Goal: Transaction & Acquisition: Purchase product/service

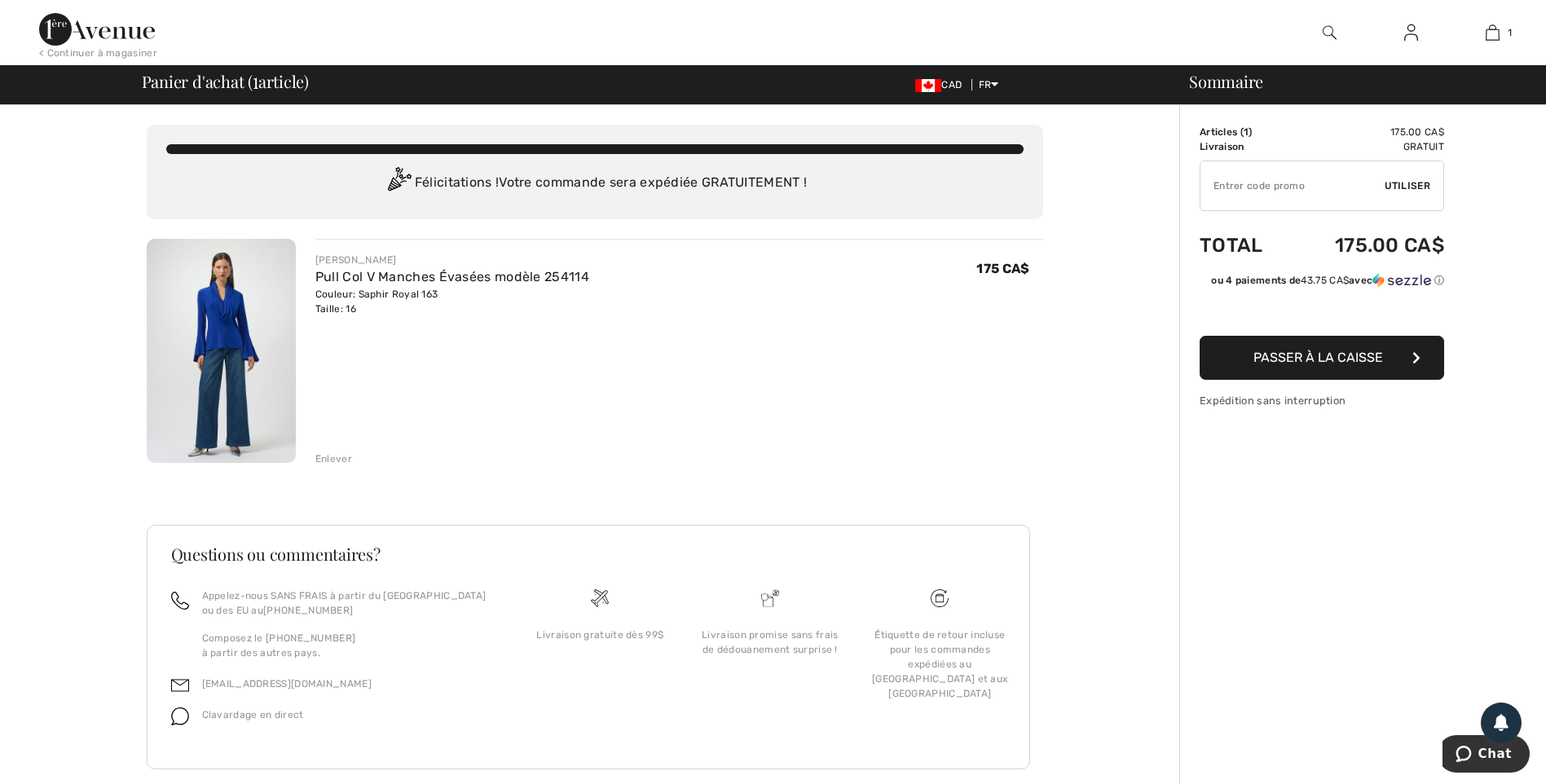
click at [1297, 356] on span "Passer à la caisse" at bounding box center [1318, 357] width 130 height 16
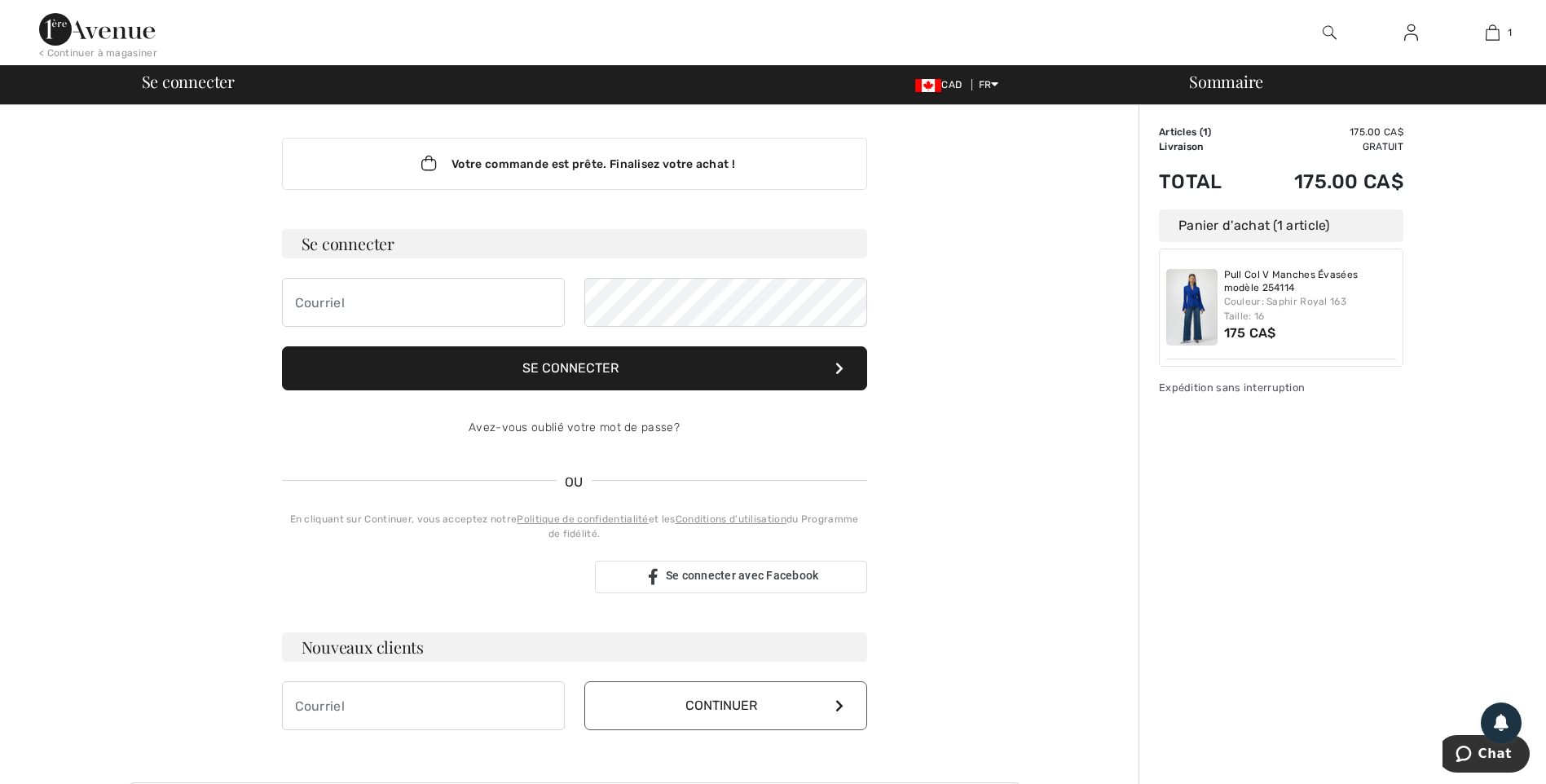
click at [707, 372] on button "Se connecter" at bounding box center [574, 368] width 585 height 44
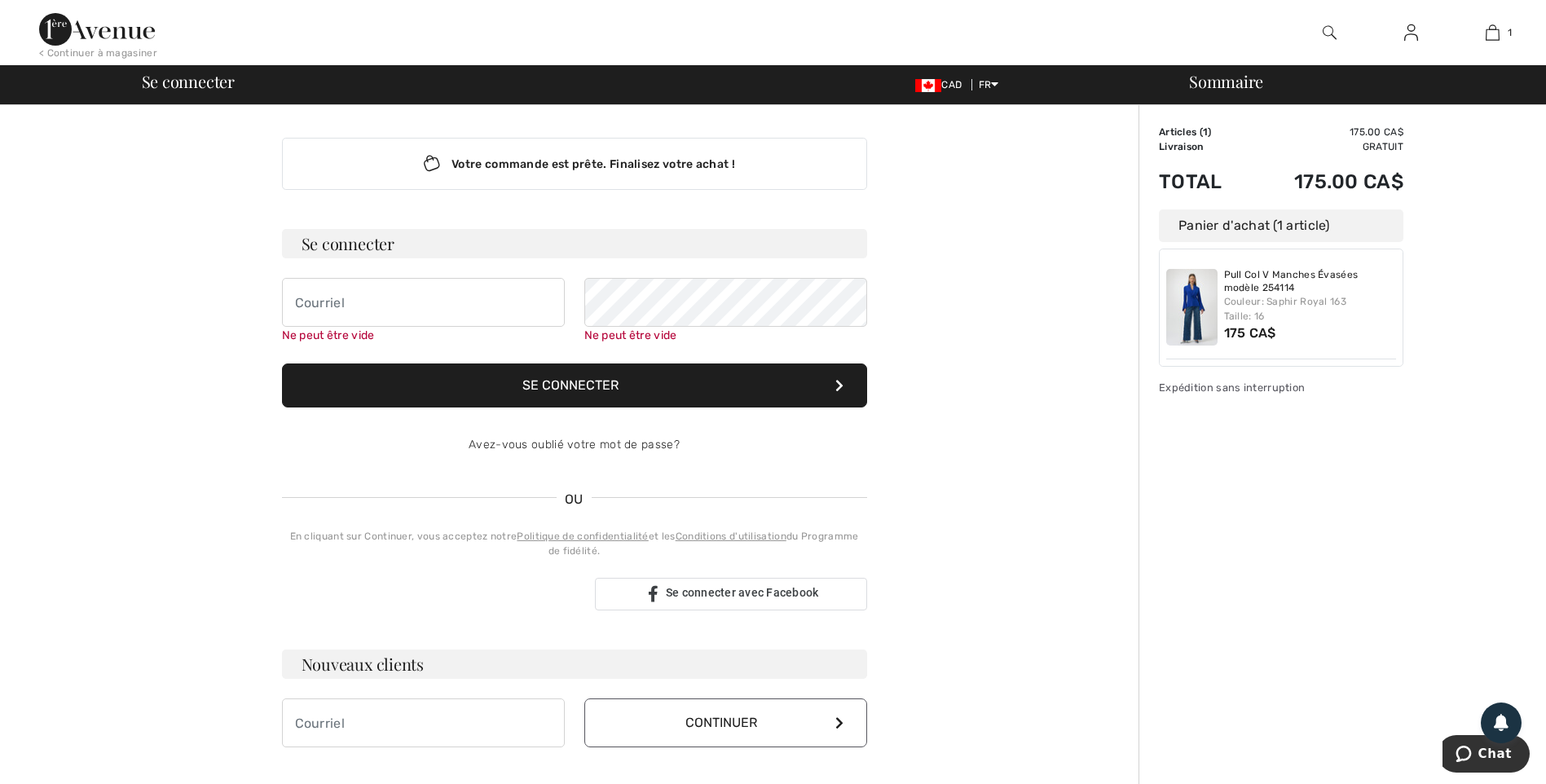
scroll to position [147, 0]
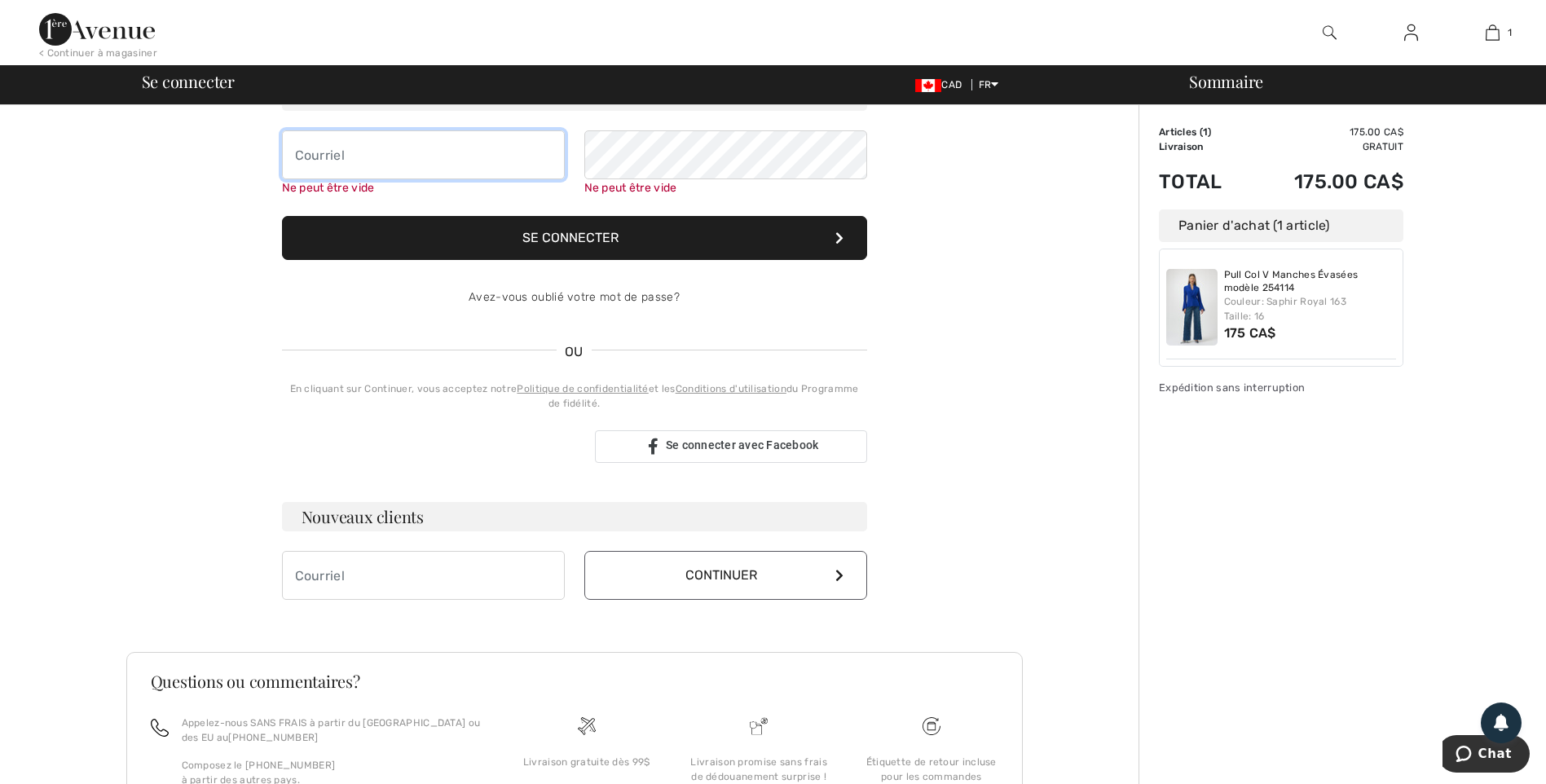
click at [377, 158] on input "email" at bounding box center [423, 155] width 283 height 49
type input "alinebo1@hotmail.ca"
click at [589, 230] on button "Se connecter" at bounding box center [574, 238] width 585 height 44
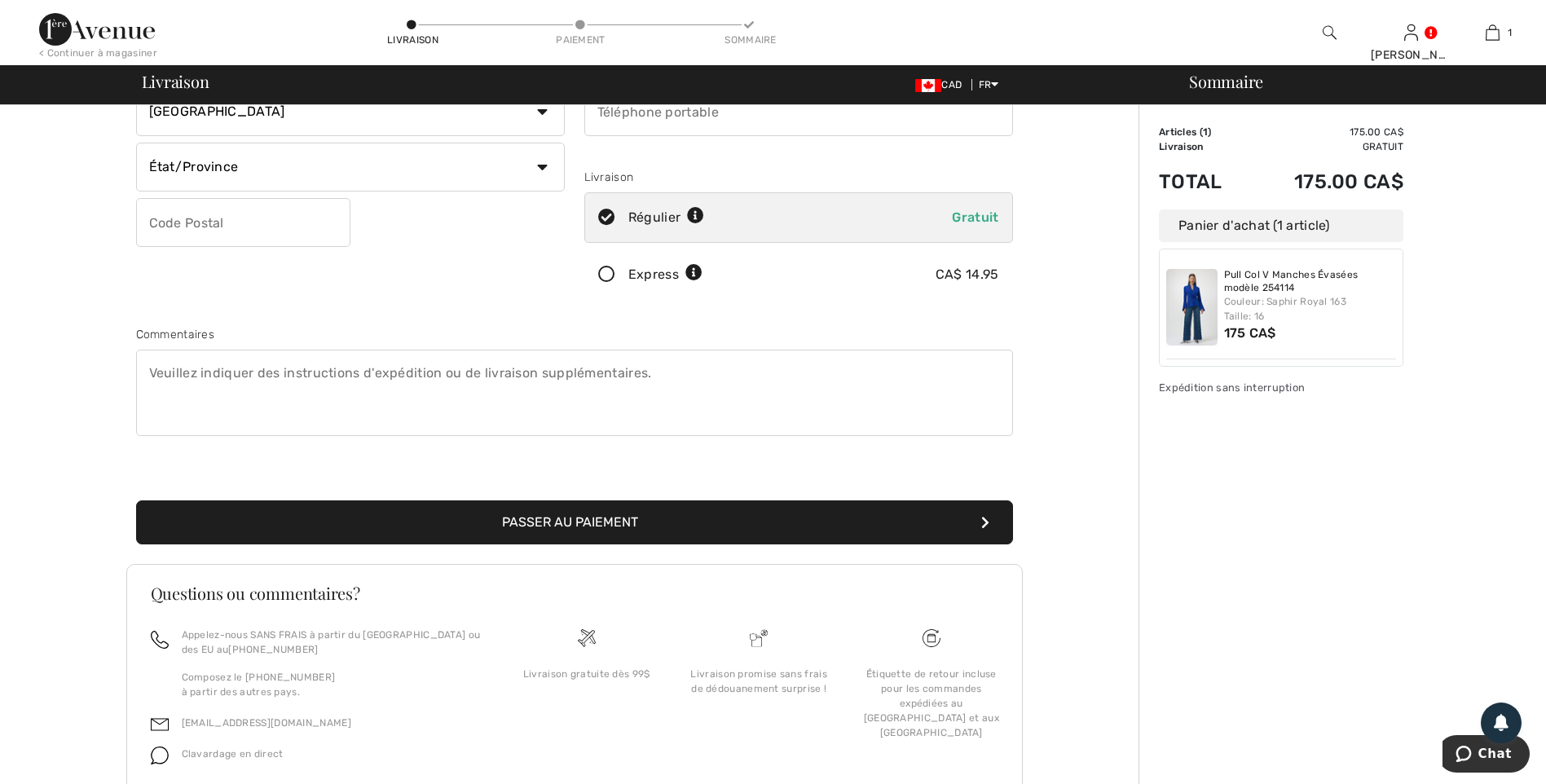
scroll to position [244, 0]
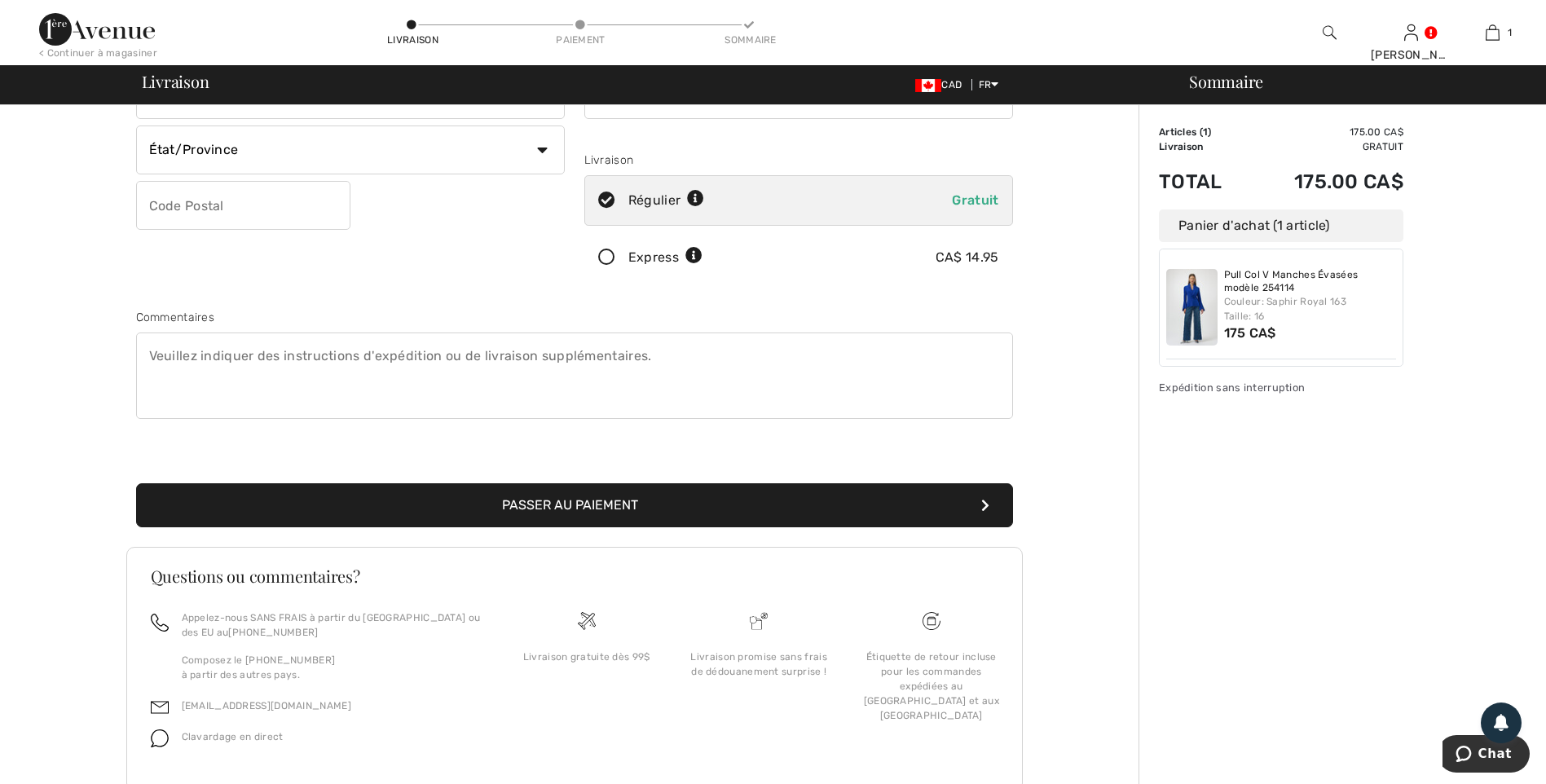
click at [633, 508] on button "Passer au paiement" at bounding box center [574, 505] width 877 height 44
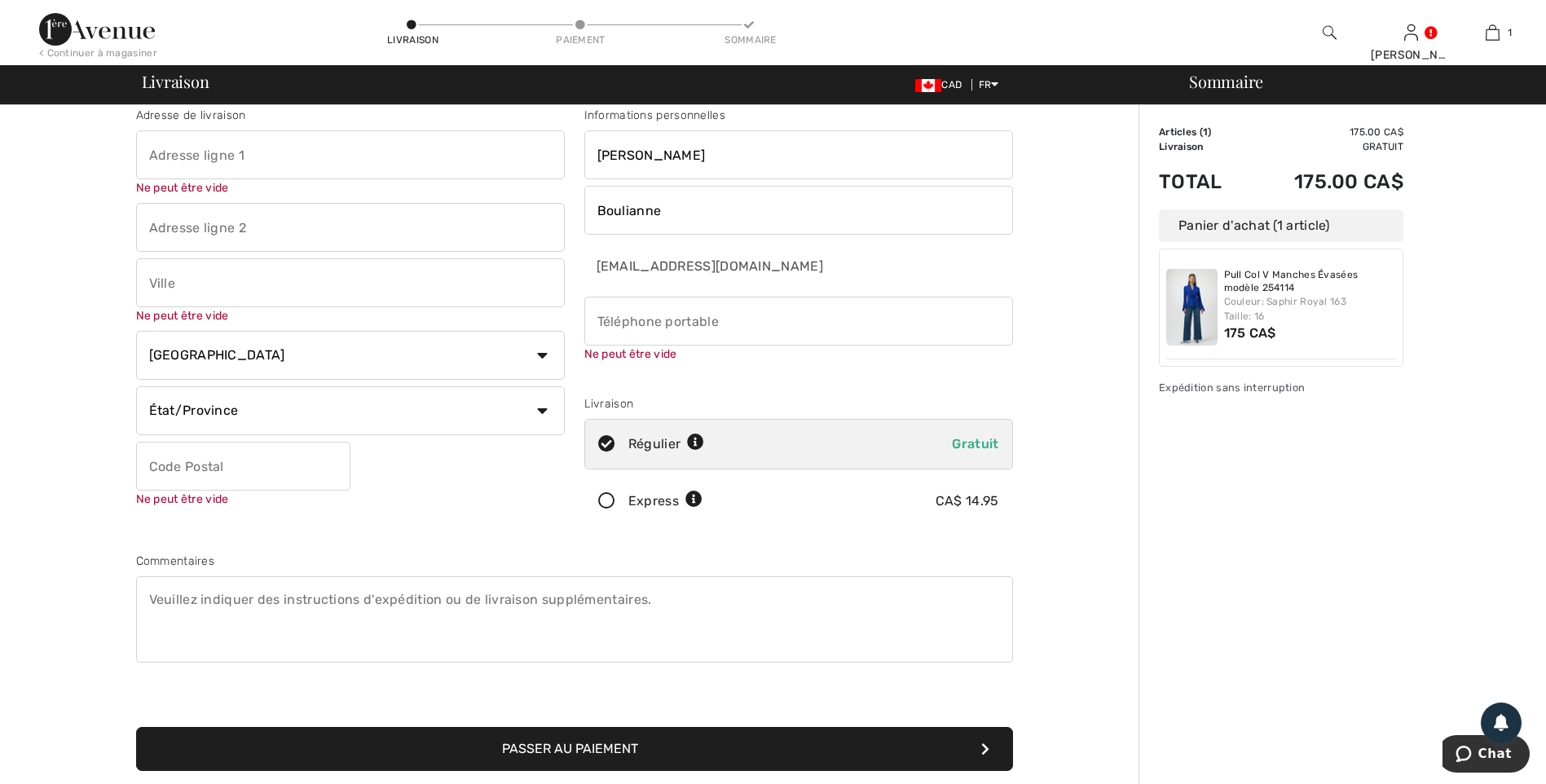
scroll to position [0, 0]
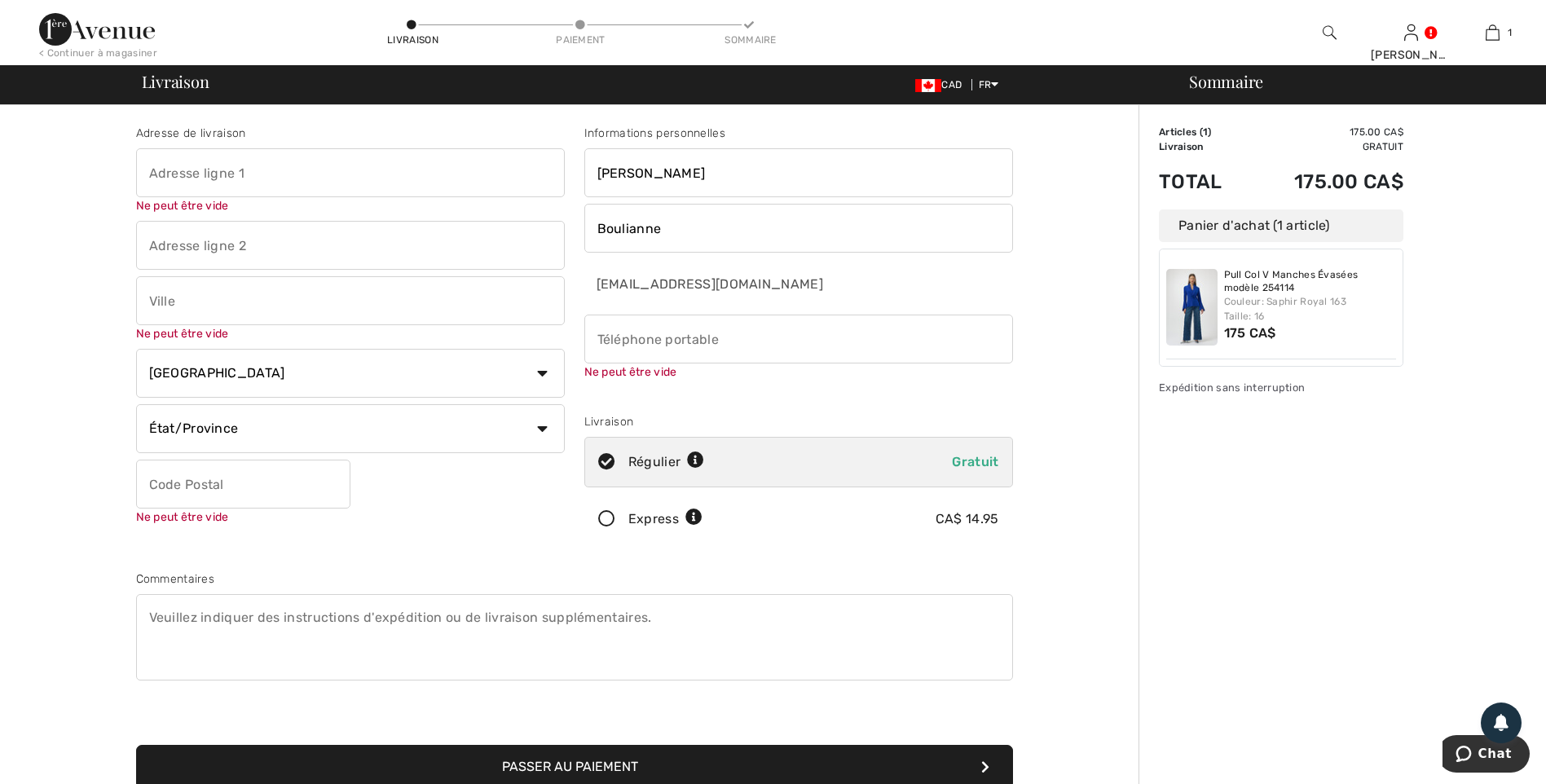
click at [204, 177] on input "text" at bounding box center [350, 172] width 429 height 49
type input "337, Chemin du Lac S-Ludger"
type input "Saint-Ludger-de-Milot"
select select "QC"
type input "G0W2B0"
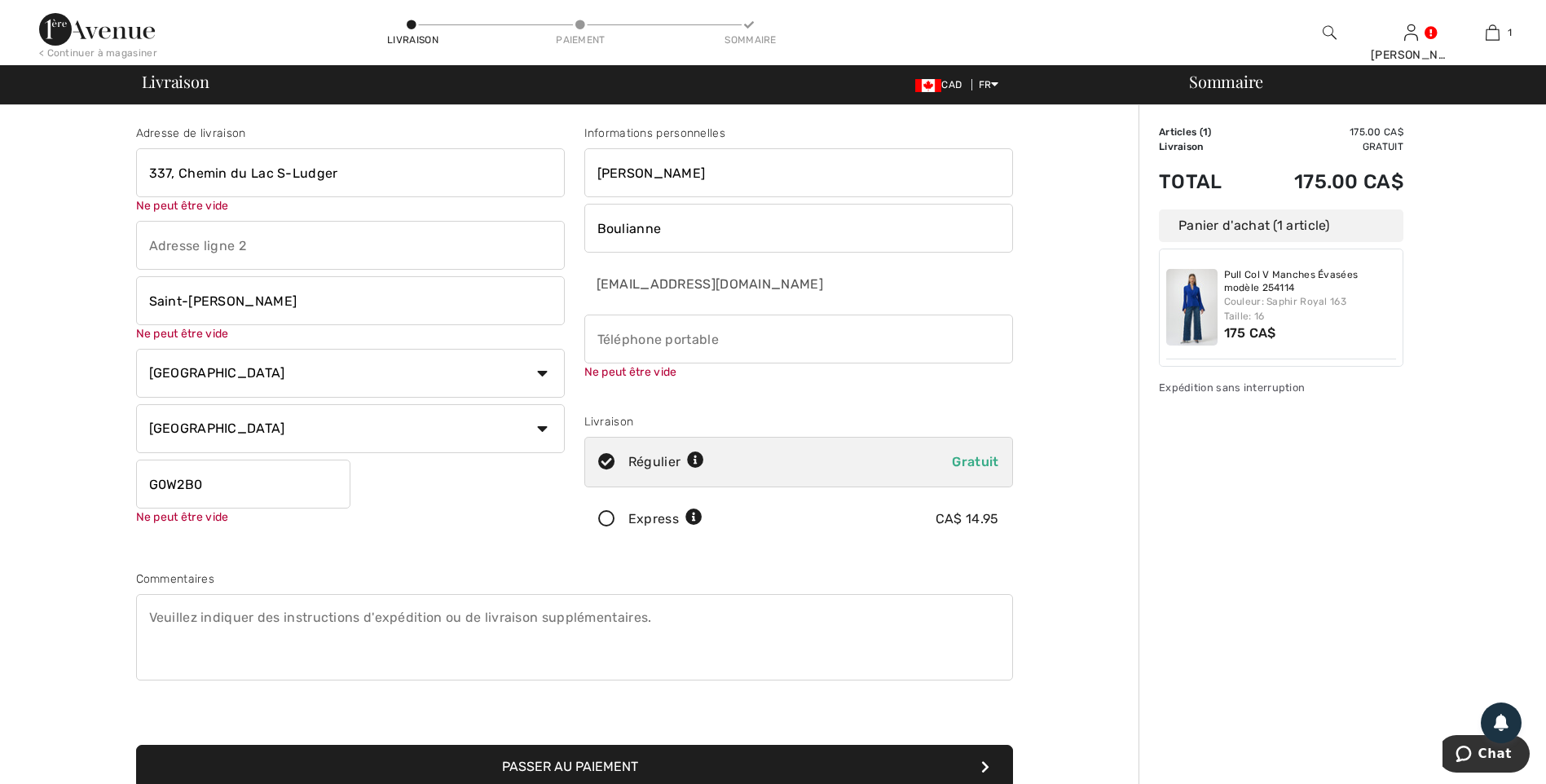
type input "4187201328"
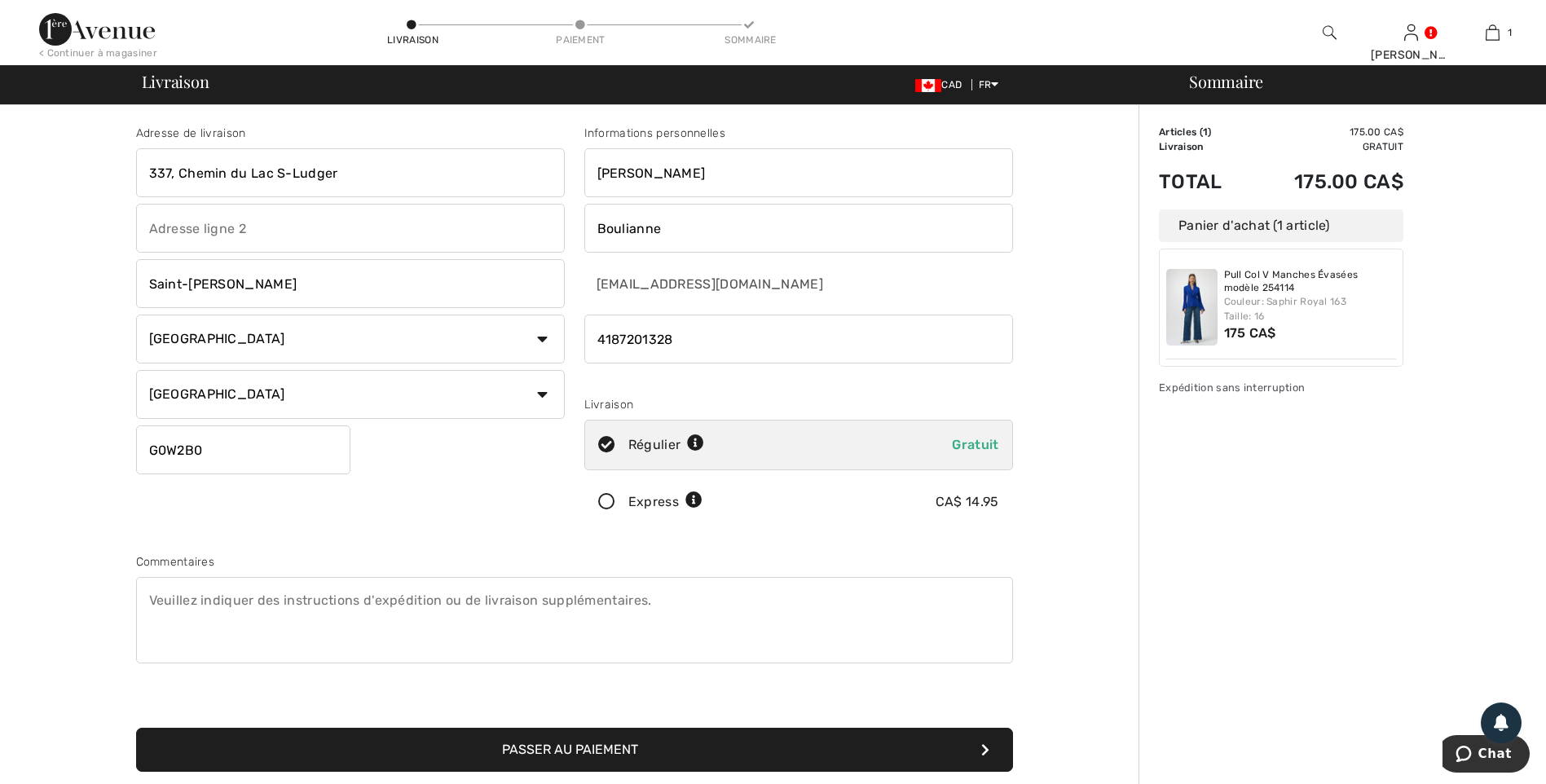
drag, startPoint x: 282, startPoint y: 170, endPoint x: 281, endPoint y: 185, distance: 15.0
click at [281, 185] on input "337, Chemin du Lac S-Ludger" at bounding box center [350, 172] width 429 height 49
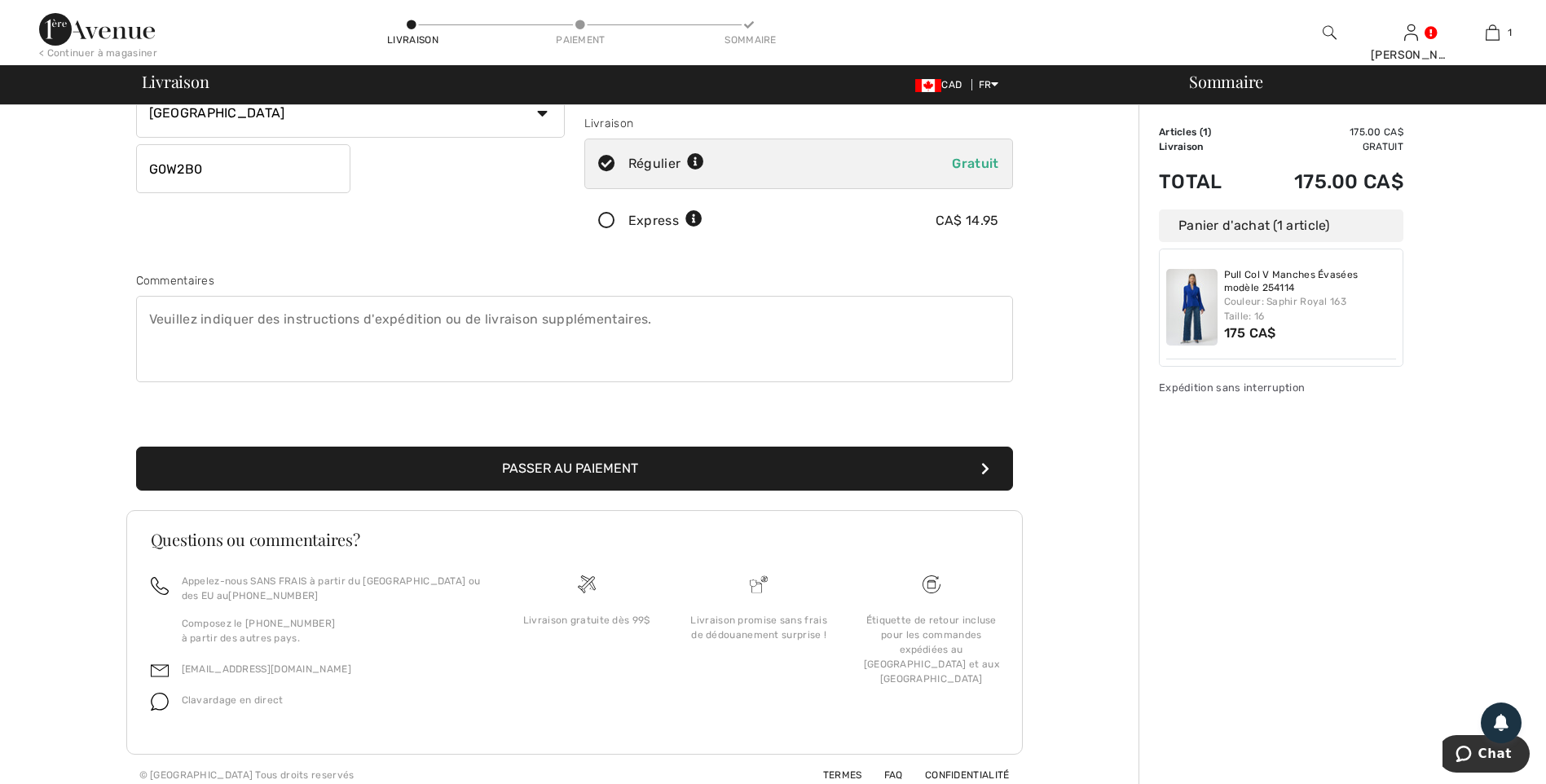
scroll to position [292, 0]
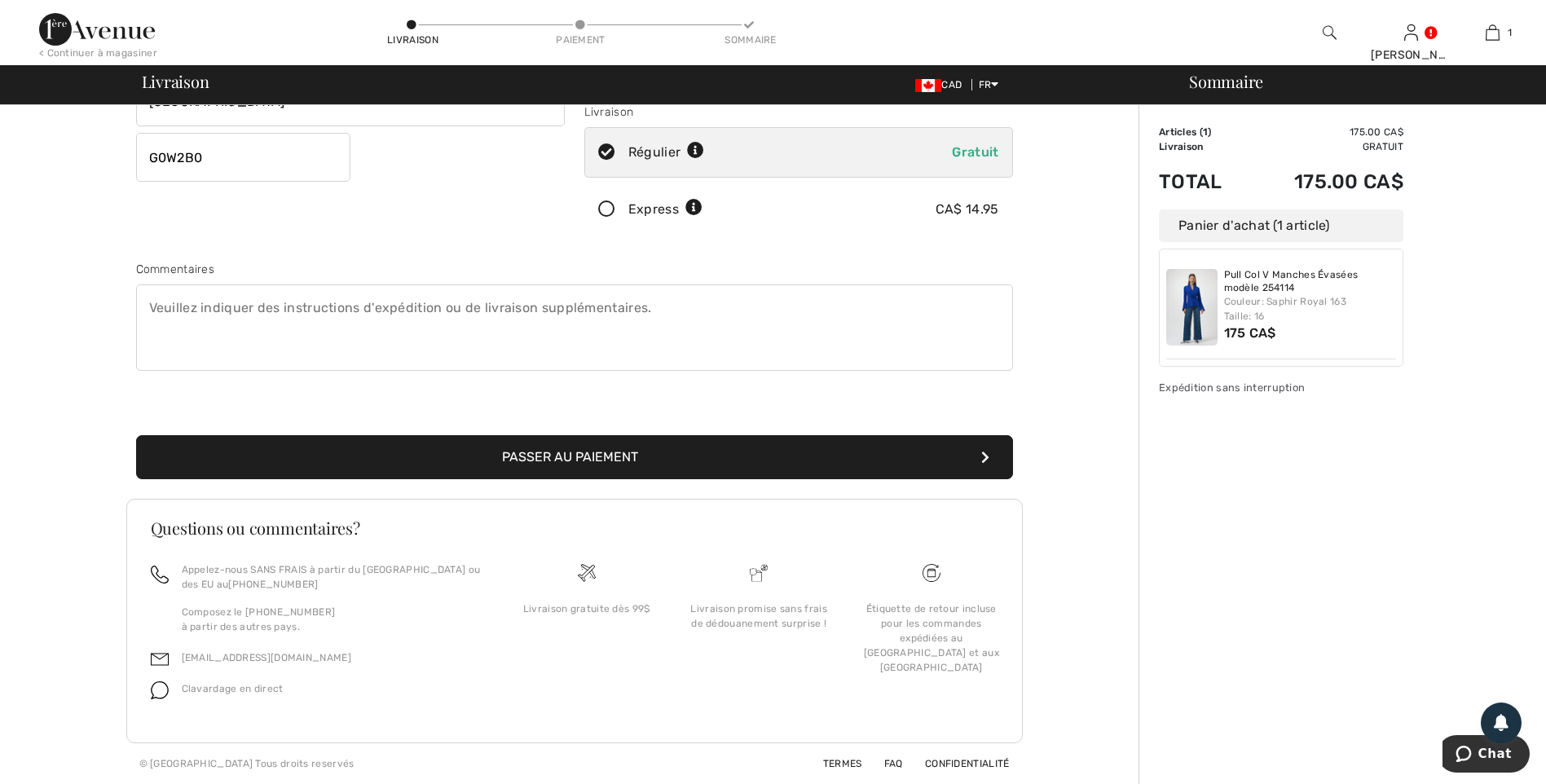
type input "337, Chemin du Lac St-Ludger"
click at [500, 466] on button "Passer au paiement" at bounding box center [574, 457] width 877 height 44
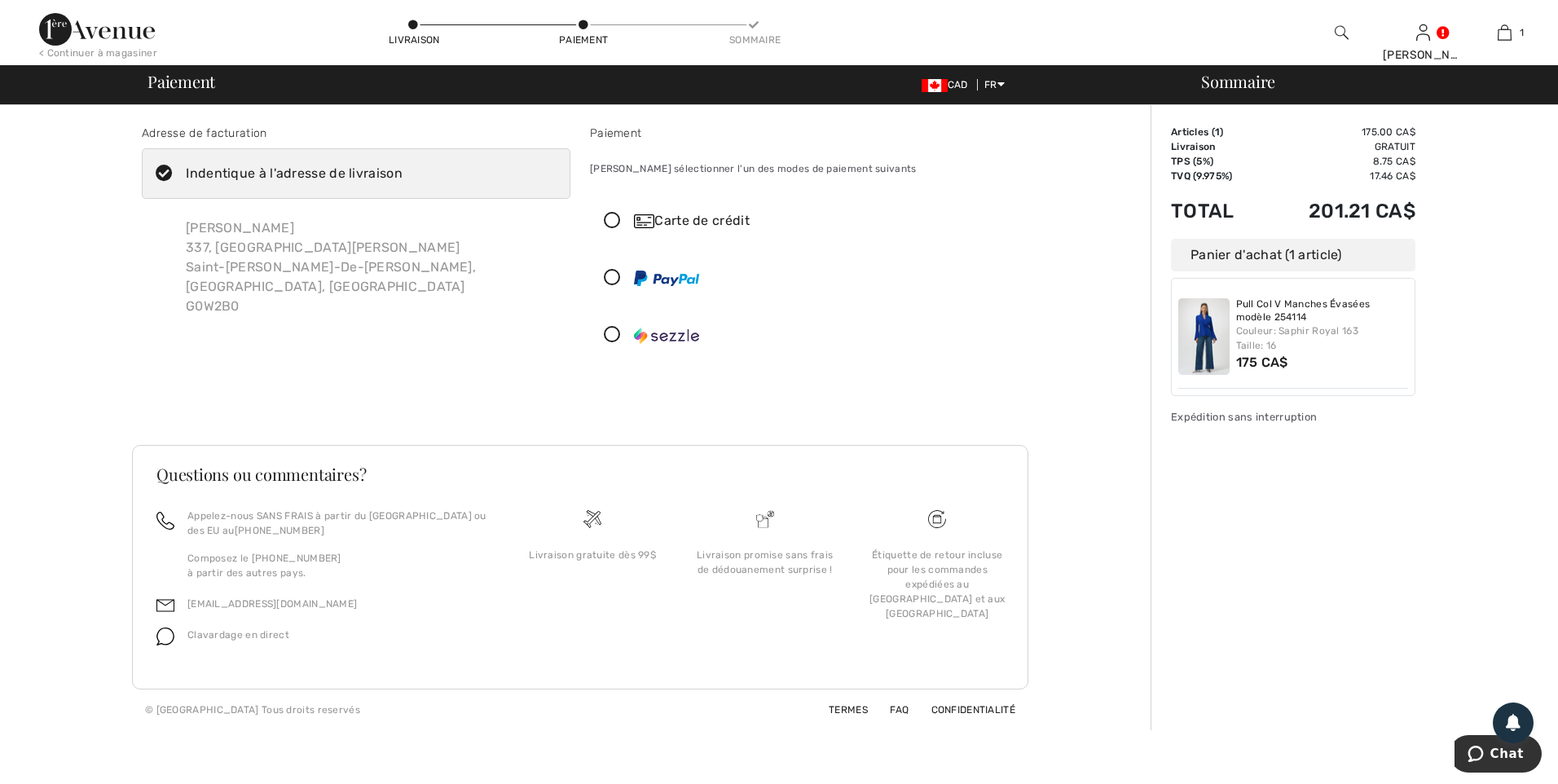
drag, startPoint x: 607, startPoint y: 221, endPoint x: 578, endPoint y: 238, distance: 33.6
click at [607, 222] on icon at bounding box center [612, 221] width 43 height 18
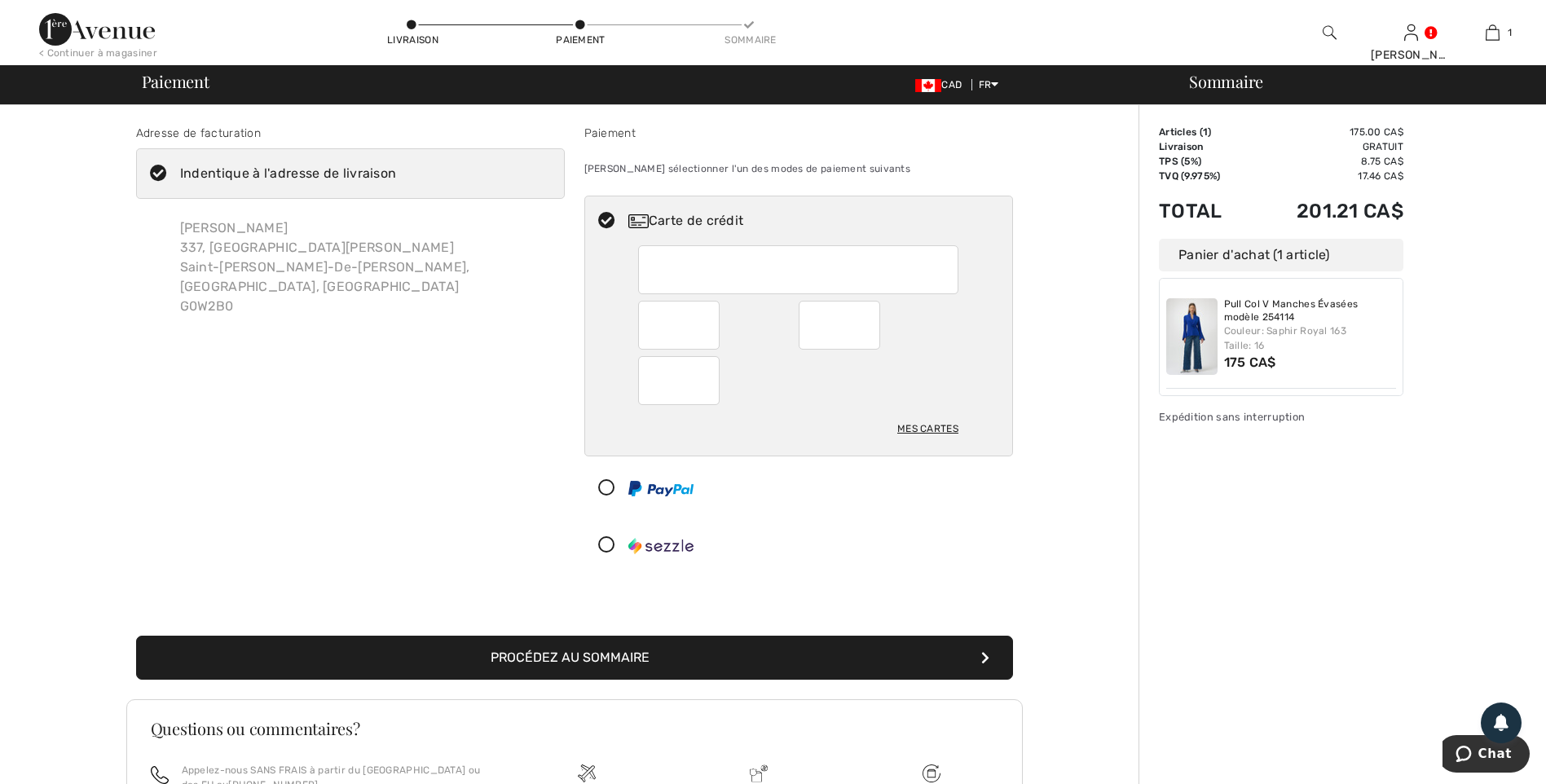
click at [704, 669] on button "Procédez au sommaire" at bounding box center [574, 657] width 877 height 44
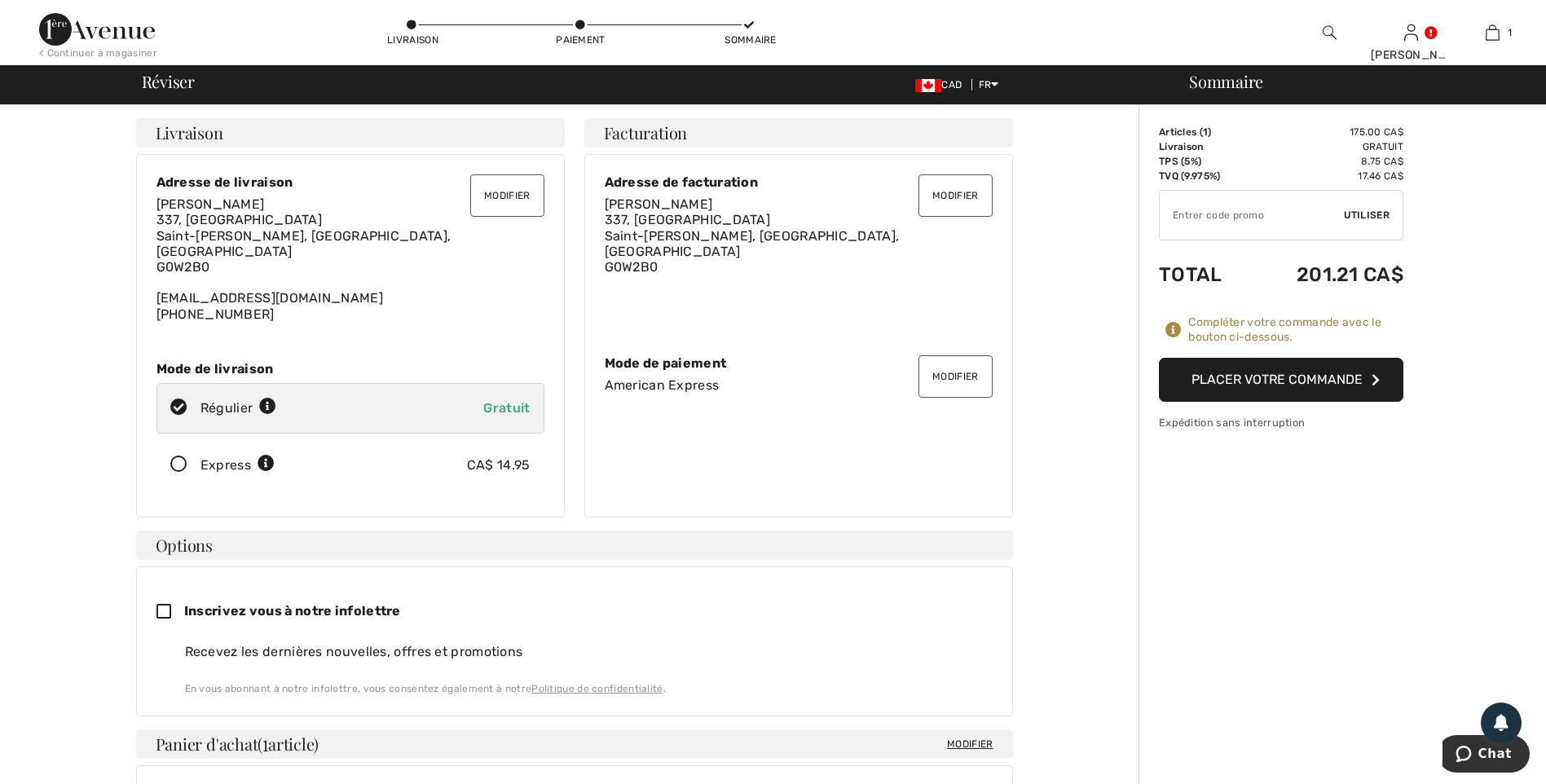
click at [1286, 379] on button "Placer votre commande" at bounding box center [1281, 380] width 244 height 44
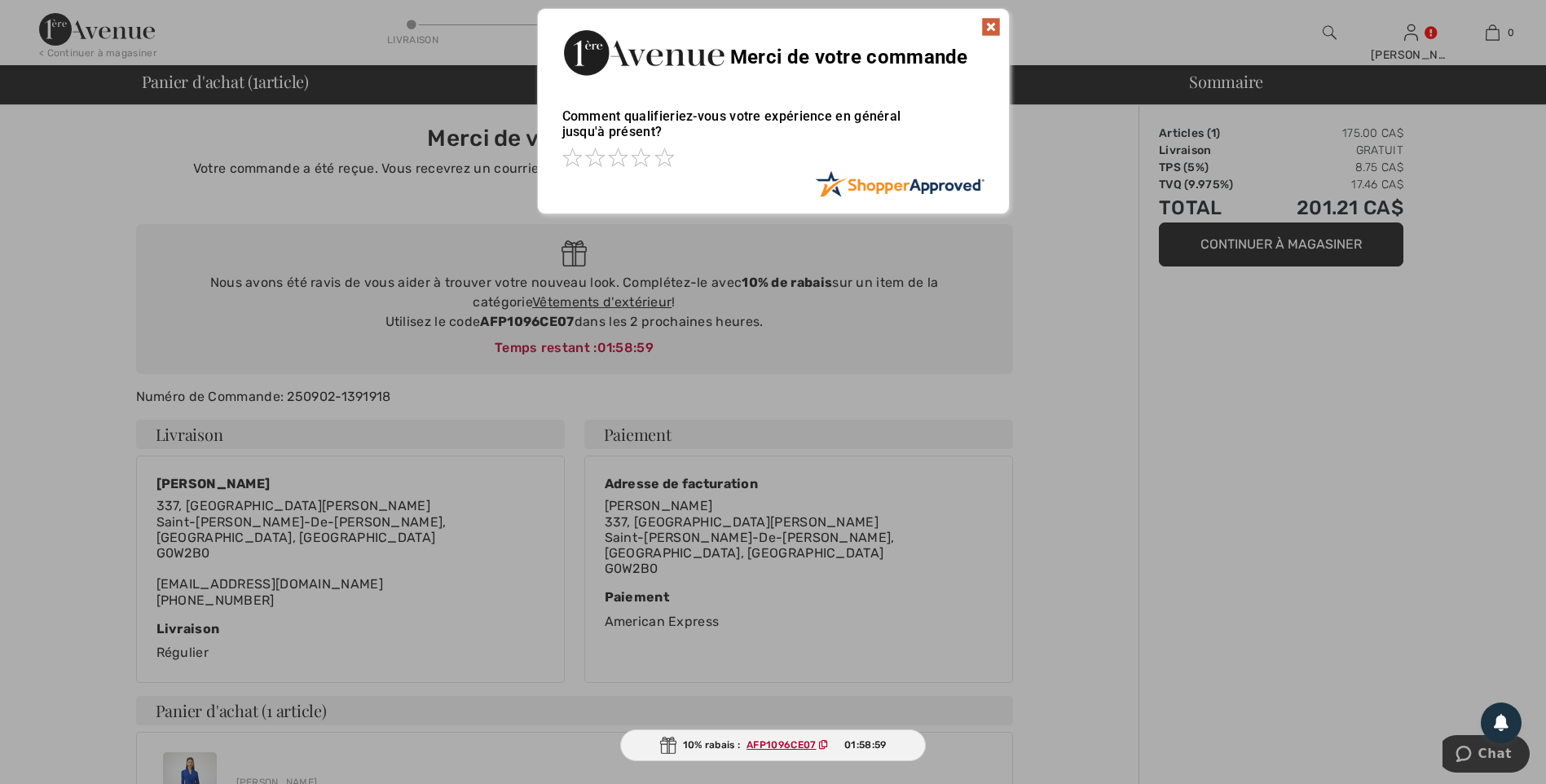
click at [987, 30] on img at bounding box center [991, 27] width 19 height 19
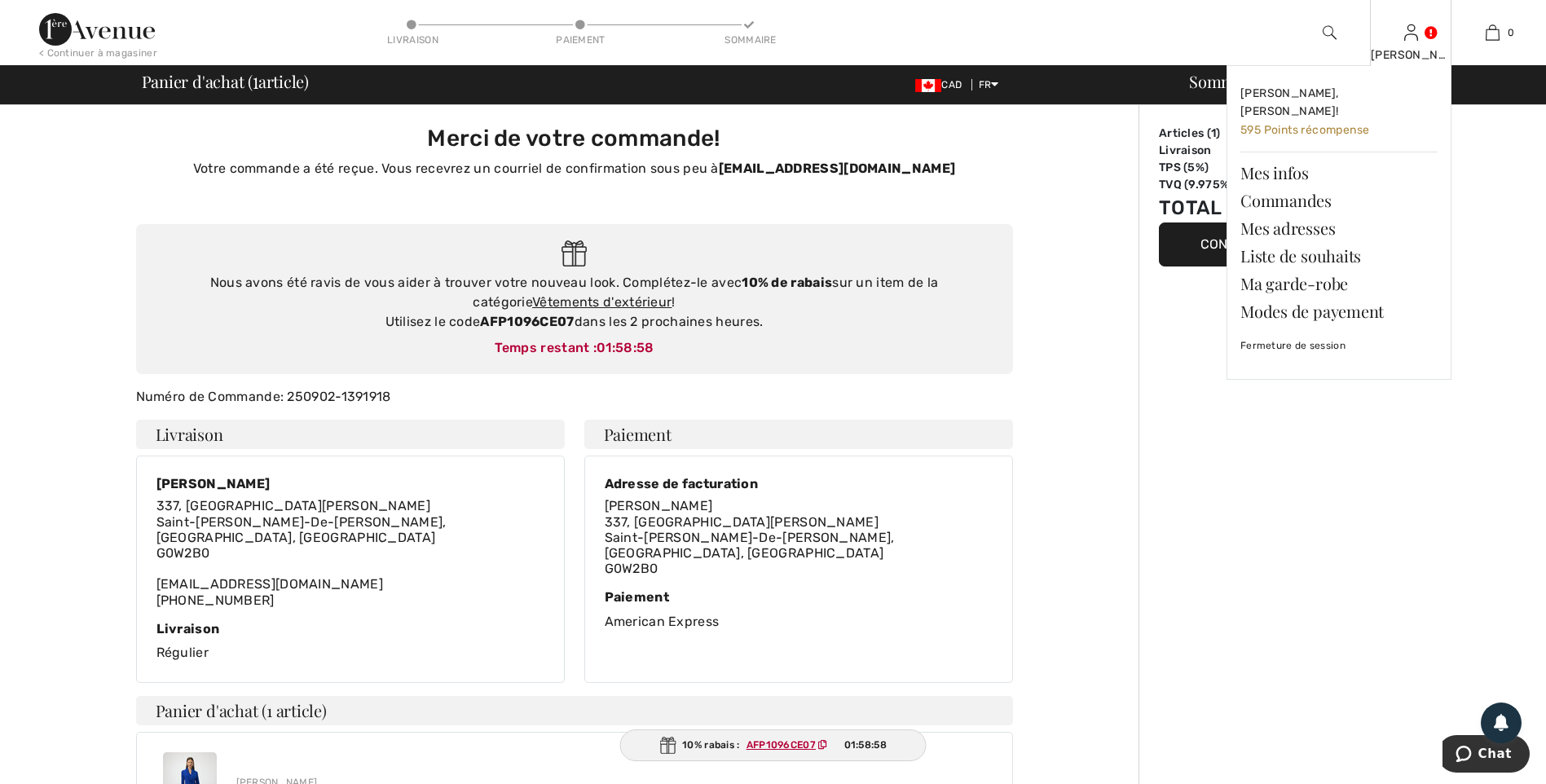
click at [1413, 49] on div "[PERSON_NAME]" at bounding box center [1410, 55] width 80 height 18
click at [1302, 330] on link "Fermeture de session" at bounding box center [1339, 345] width 197 height 41
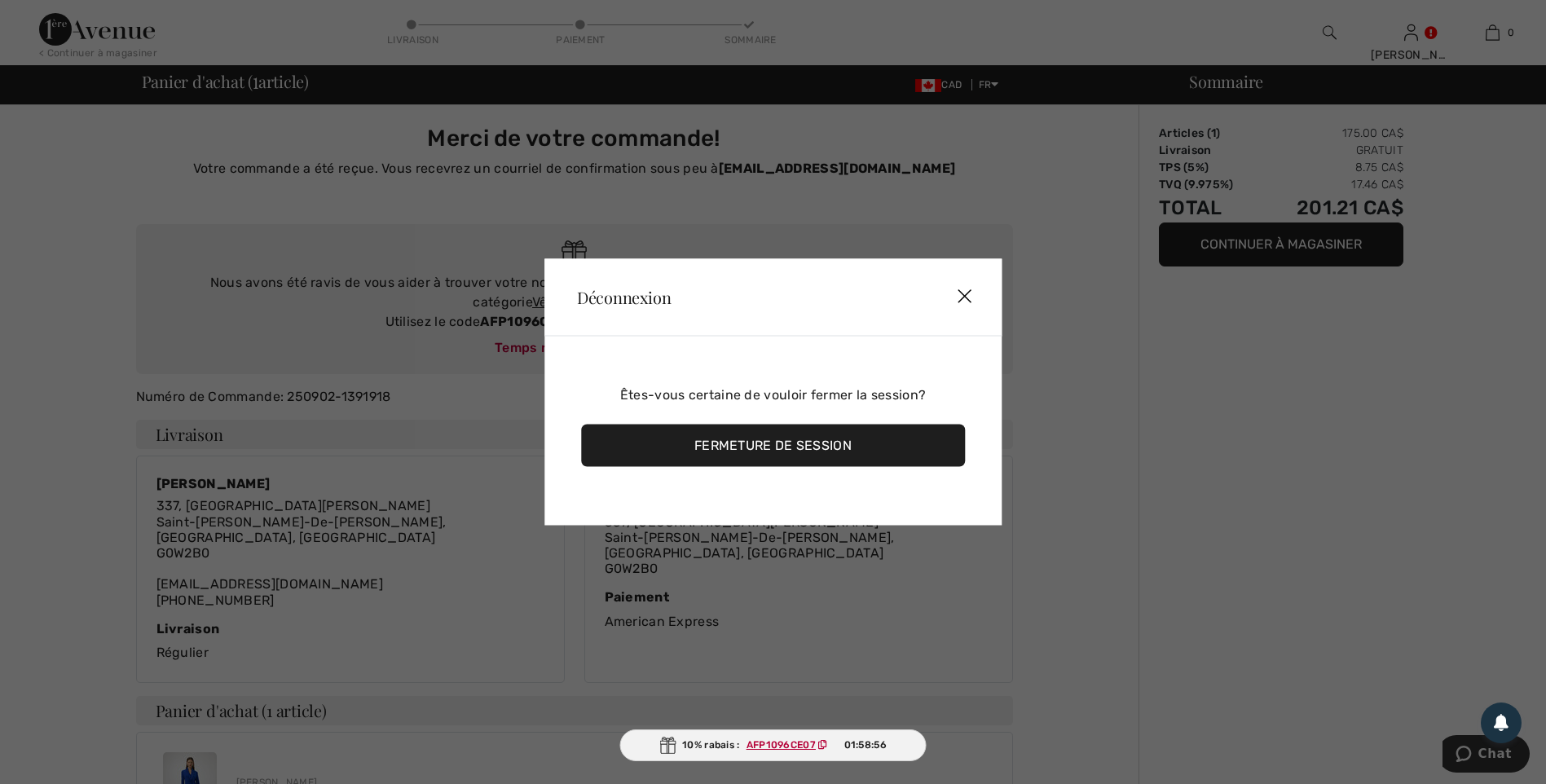
click at [785, 436] on div "Fermeture de session" at bounding box center [773, 445] width 383 height 42
